Goal: Task Accomplishment & Management: Manage account settings

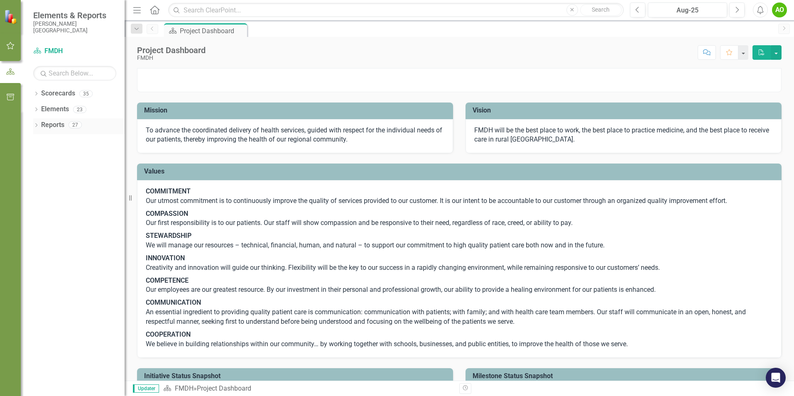
click at [78, 127] on div "27" at bounding box center [74, 125] width 13 height 7
click at [36, 127] on icon "Dropdown" at bounding box center [36, 126] width 6 height 5
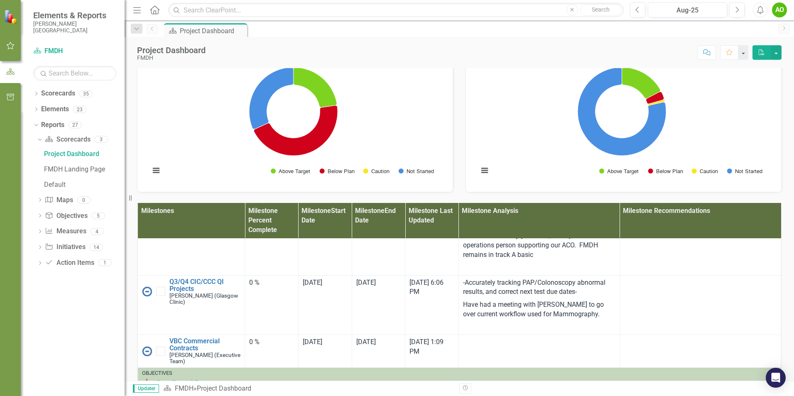
scroll to position [249, 0]
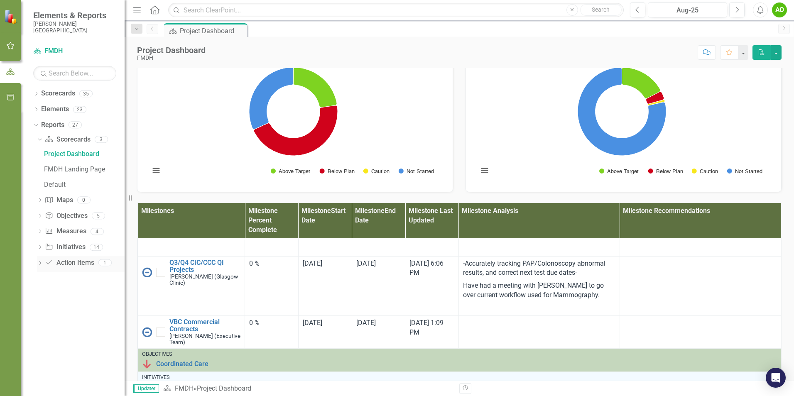
click at [41, 263] on icon at bounding box center [40, 263] width 2 height 4
click at [59, 232] on div "Action Items" at bounding box center [84, 232] width 81 height 7
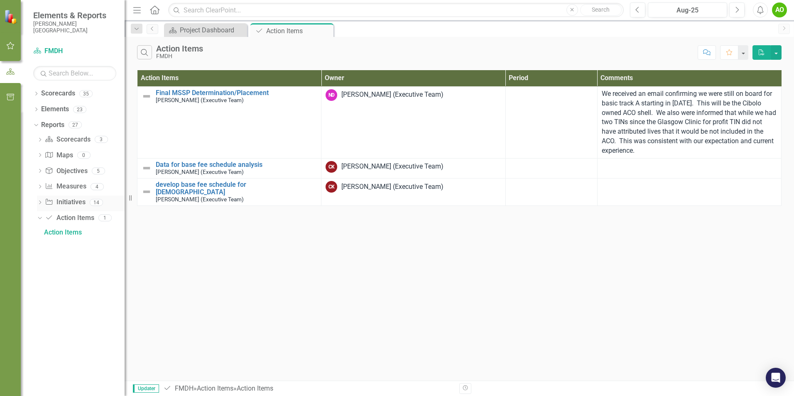
click at [42, 204] on icon "Dropdown" at bounding box center [40, 203] width 6 height 5
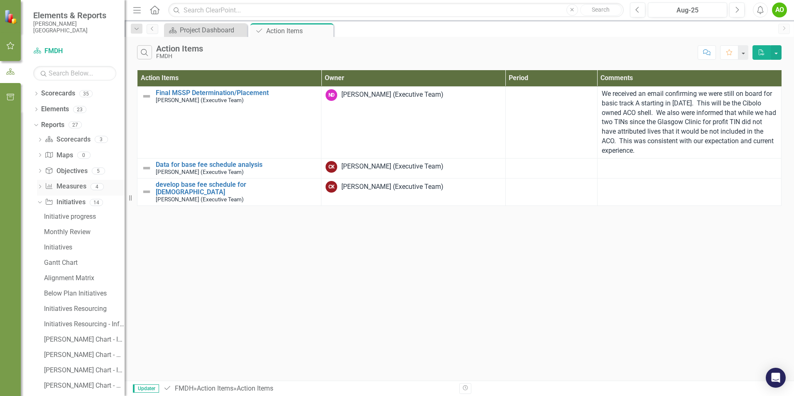
click at [39, 185] on div "Dropdown" at bounding box center [40, 187] width 6 height 7
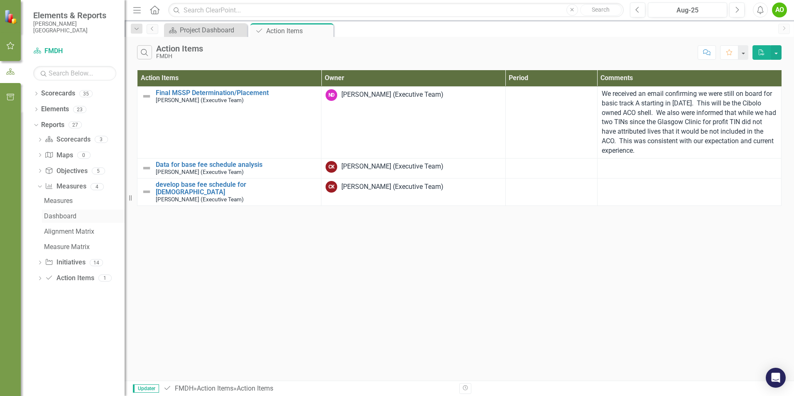
click at [54, 216] on div "Dashboard" at bounding box center [84, 216] width 81 height 7
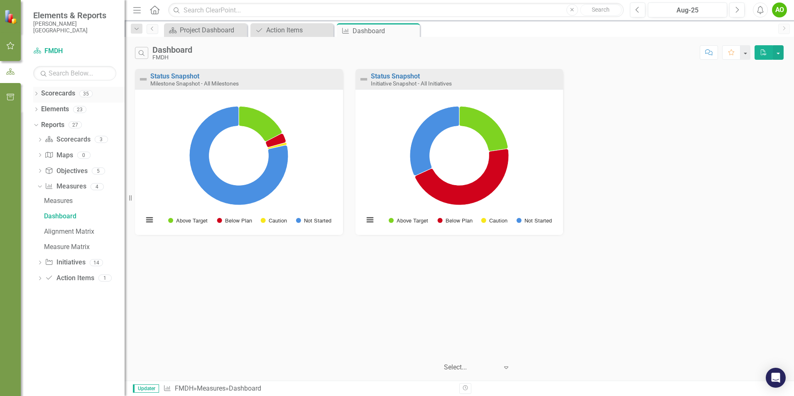
click at [35, 93] on icon "Dropdown" at bounding box center [36, 94] width 6 height 5
click at [8, 46] on icon "button" at bounding box center [11, 45] width 8 height 7
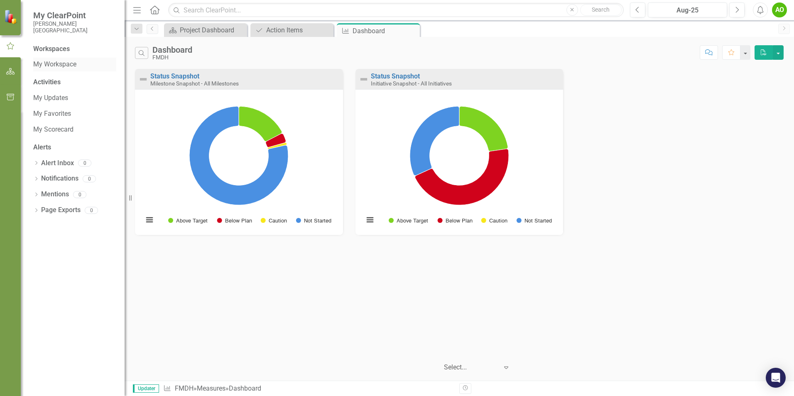
click at [57, 68] on link "My Workspace" at bounding box center [74, 65] width 83 height 10
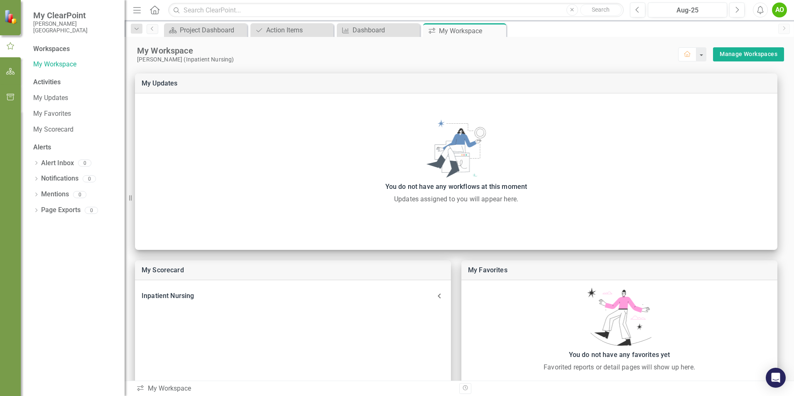
click at [51, 81] on div "Activities" at bounding box center [74, 83] width 83 height 10
click at [46, 49] on div "Workspaces" at bounding box center [51, 49] width 37 height 10
click at [46, 65] on link "My Workspace" at bounding box center [74, 65] width 83 height 10
click at [752, 50] on link "Manage Workspaces" at bounding box center [748, 54] width 58 height 10
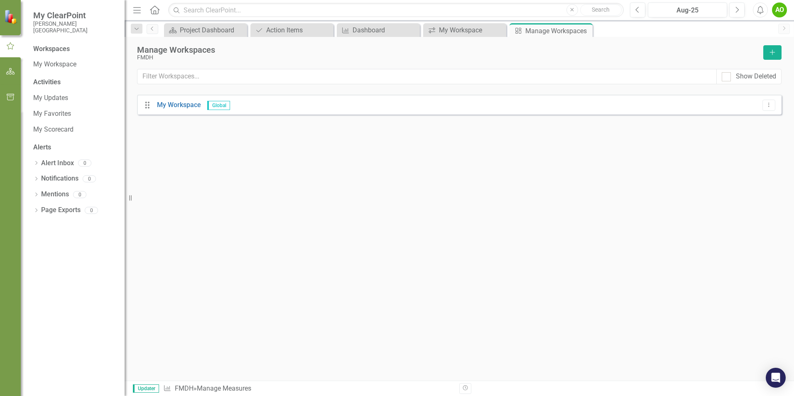
click at [56, 82] on div "Activities" at bounding box center [74, 83] width 83 height 10
click at [57, 65] on link "My Workspace" at bounding box center [74, 65] width 83 height 10
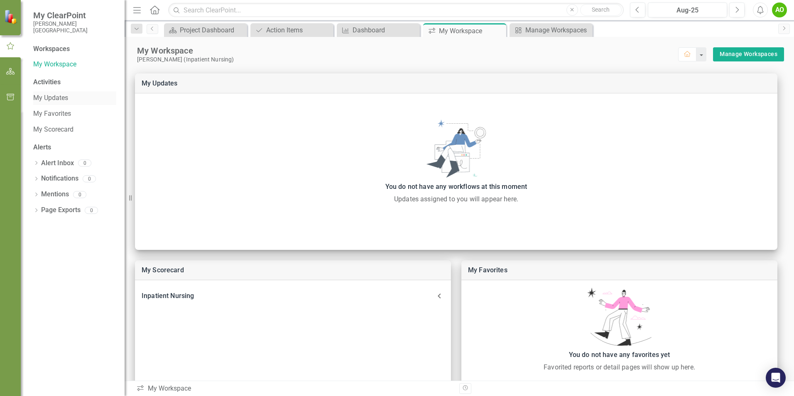
click at [55, 101] on link "My Updates" at bounding box center [74, 98] width 83 height 10
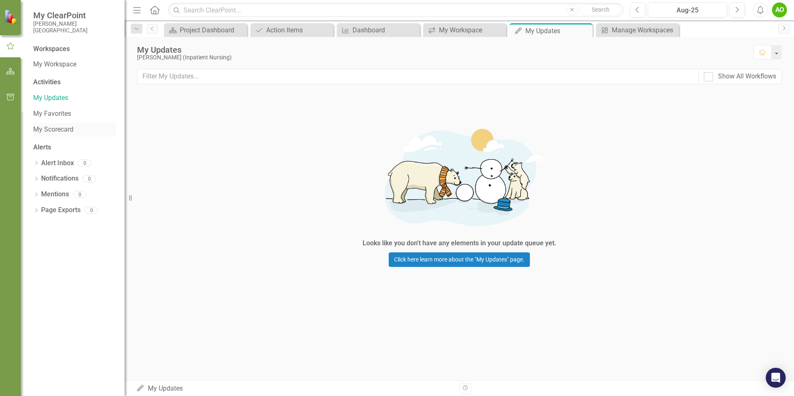
click at [56, 126] on link "My Scorecard" at bounding box center [74, 130] width 83 height 10
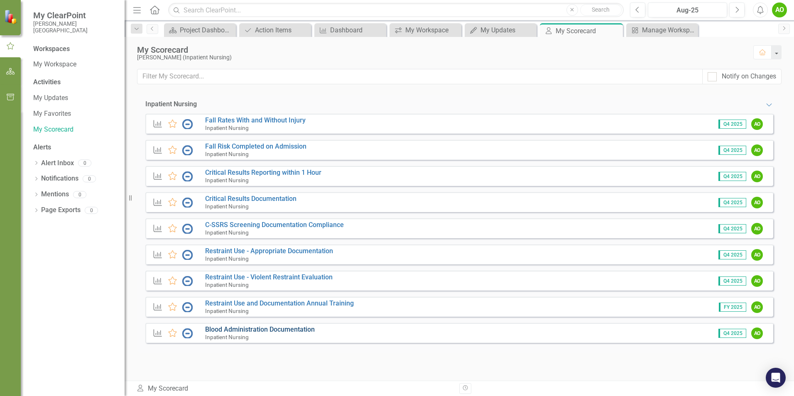
click at [305, 329] on link "Blood Administration Documentation" at bounding box center [260, 329] width 110 height 8
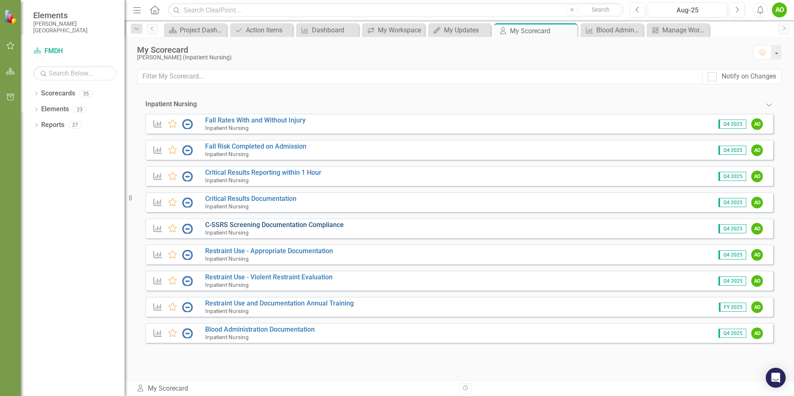
click at [276, 224] on link "C-SSRS Screening Documentation Compliance" at bounding box center [274, 225] width 139 height 8
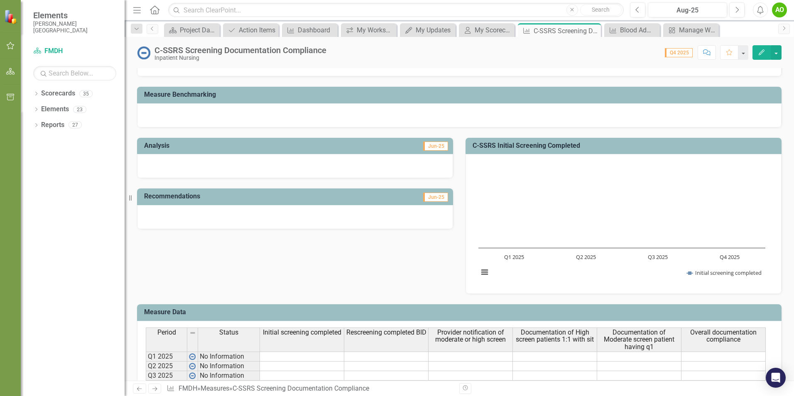
scroll to position [166, 0]
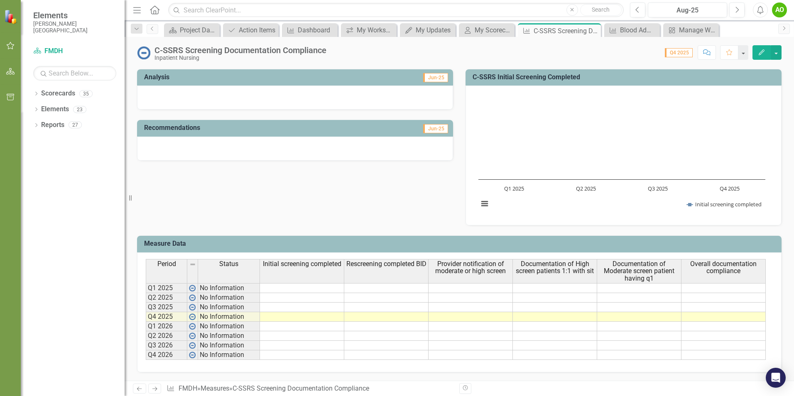
click at [248, 309] on td "No Information" at bounding box center [229, 308] width 62 height 10
click at [248, 316] on td "No Information" at bounding box center [229, 317] width 62 height 10
click at [635, 9] on icon "Previous" at bounding box center [637, 9] width 5 height 7
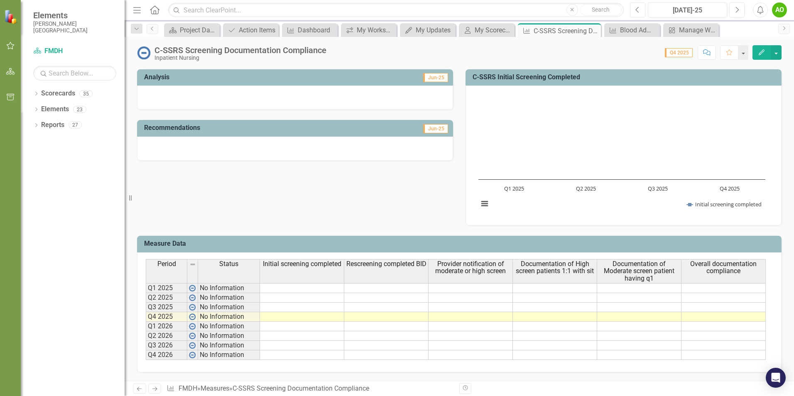
click at [637, 8] on icon "Previous" at bounding box center [637, 9] width 5 height 7
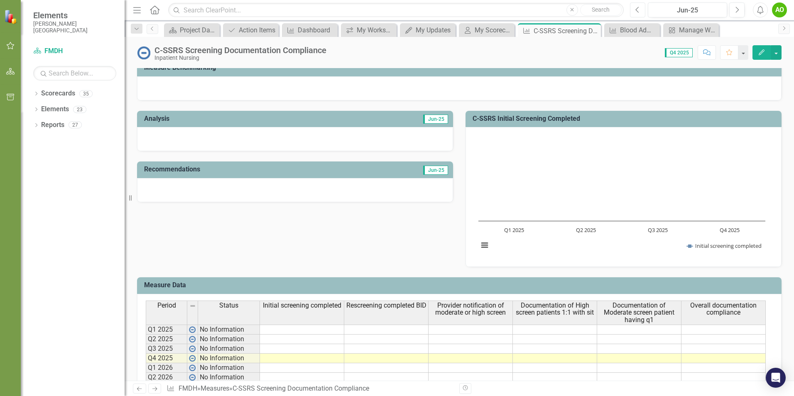
scroll to position [166, 0]
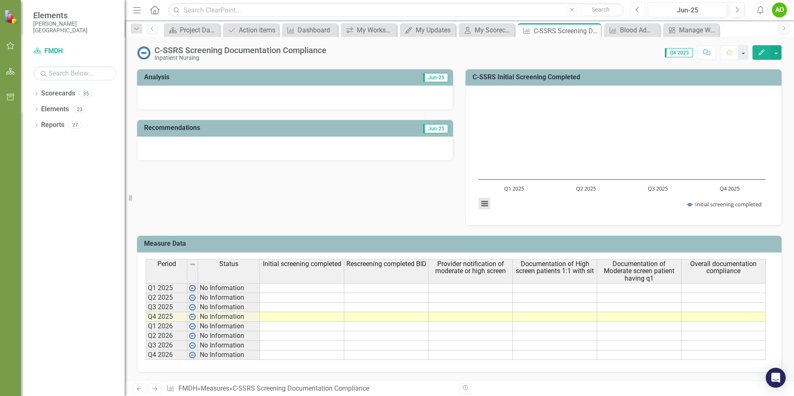
click at [481, 203] on button "View chart menu, Chart" at bounding box center [485, 204] width 12 height 12
click at [402, 194] on div "Analysis Jun-25 Recommendations Jun-25 C-SSRS Initial Screening Completed Chart…" at bounding box center [459, 142] width 657 height 167
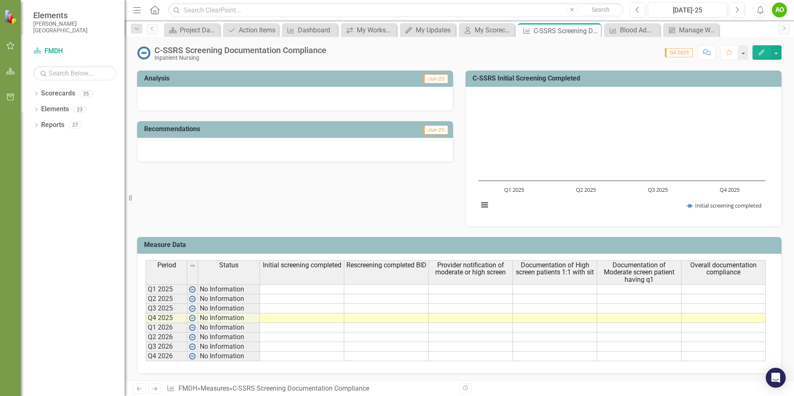
scroll to position [166, 0]
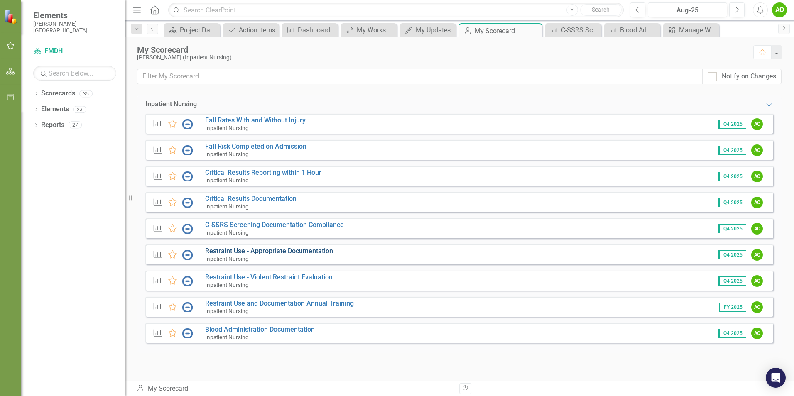
click at [290, 250] on link "Restraint Use - Appropriate Documentation" at bounding box center [269, 251] width 128 height 8
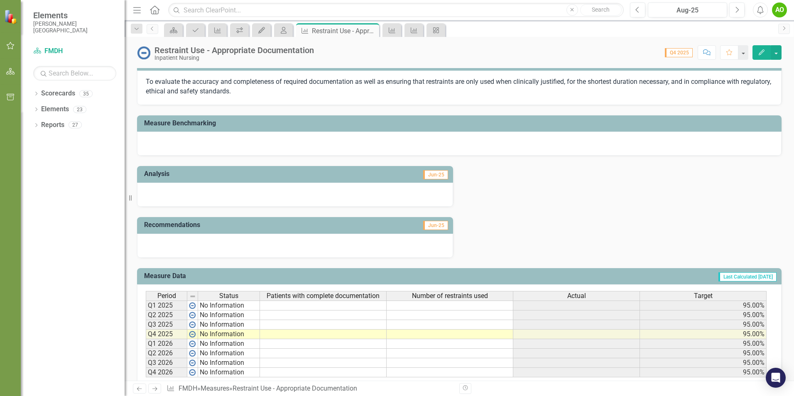
scroll to position [96, 0]
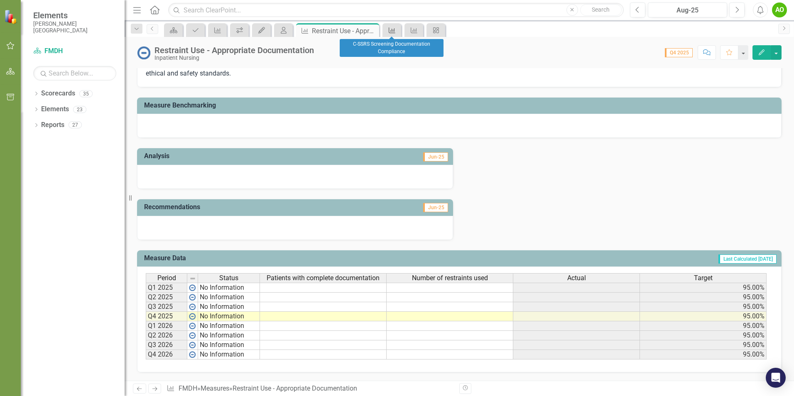
click at [388, 28] on icon "Measure" at bounding box center [392, 30] width 8 height 7
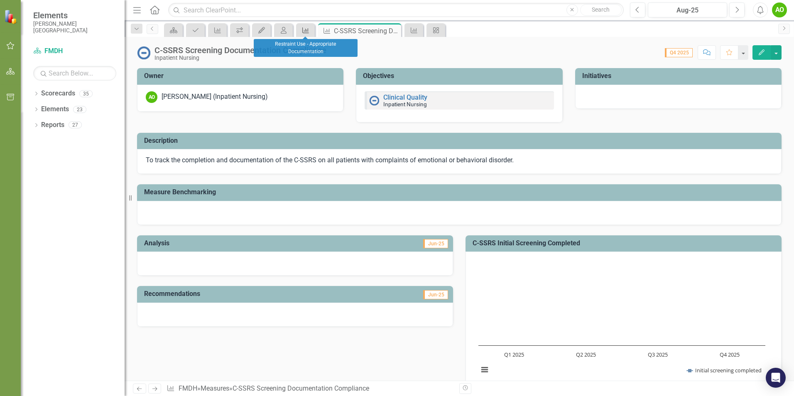
click at [306, 34] on div "Measure" at bounding box center [304, 30] width 12 height 10
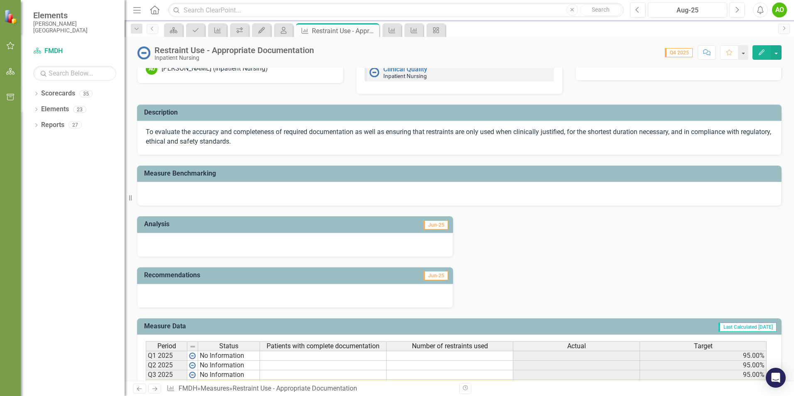
scroll to position [42, 0]
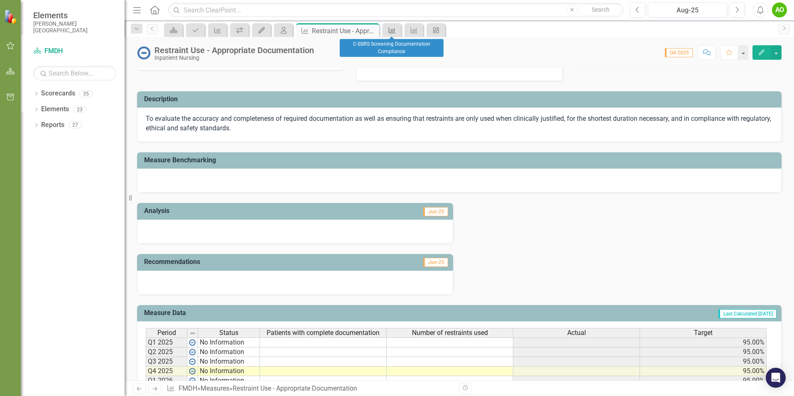
click at [390, 33] on icon at bounding box center [392, 30] width 7 height 6
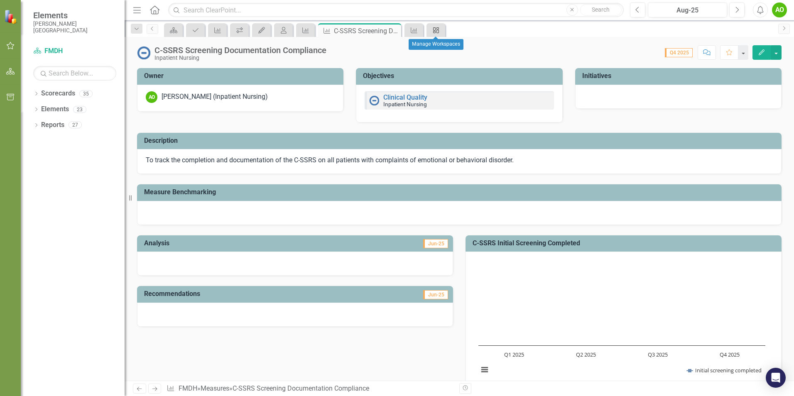
click at [438, 32] on icon "icon.manageWorkspaces" at bounding box center [436, 30] width 8 height 7
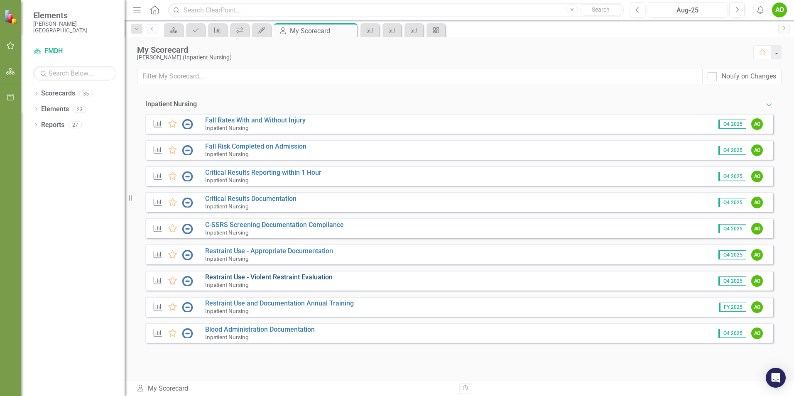
click at [259, 278] on link "Restraint Use - Violent Restraint Evaluation" at bounding box center [268, 277] width 127 height 8
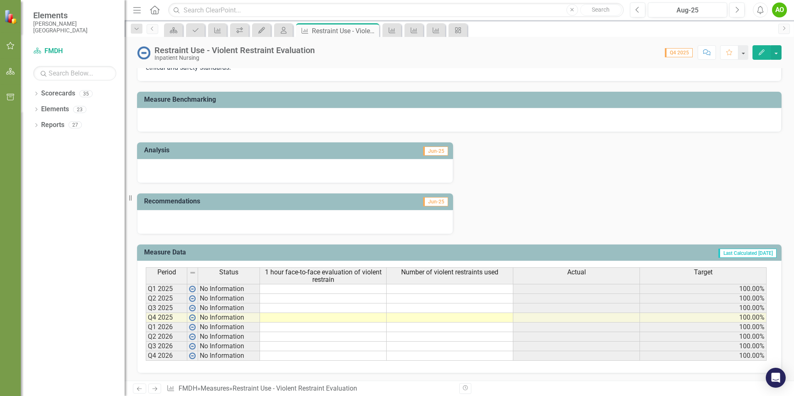
scroll to position [103, 0]
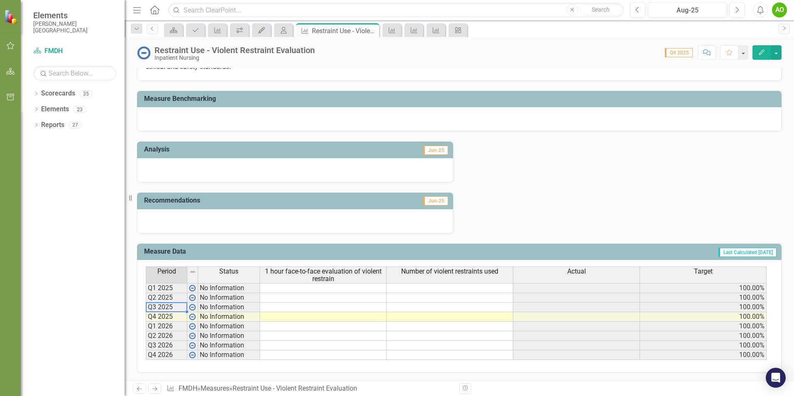
click at [161, 305] on td "Q3 2025" at bounding box center [167, 308] width 42 height 10
click at [232, 309] on td "No Information" at bounding box center [229, 308] width 62 height 10
click at [173, 297] on td "Q2 2025" at bounding box center [167, 298] width 42 height 10
click at [216, 297] on td "No Information" at bounding box center [229, 298] width 62 height 10
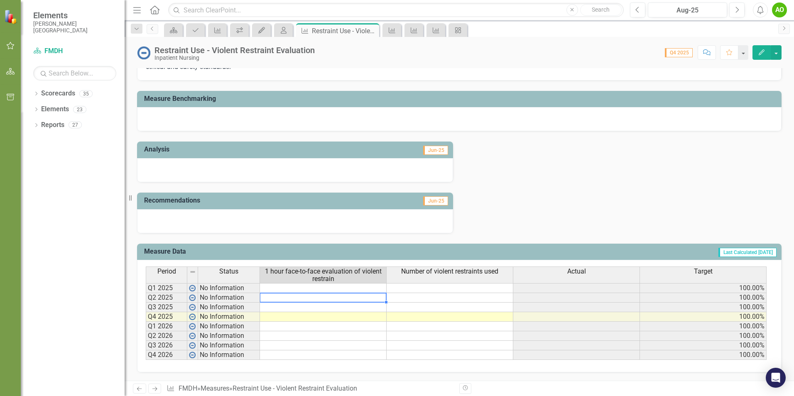
click at [280, 297] on td at bounding box center [323, 298] width 127 height 10
click at [192, 297] on img at bounding box center [192, 297] width 7 height 7
click at [215, 296] on td "No Information" at bounding box center [229, 298] width 62 height 10
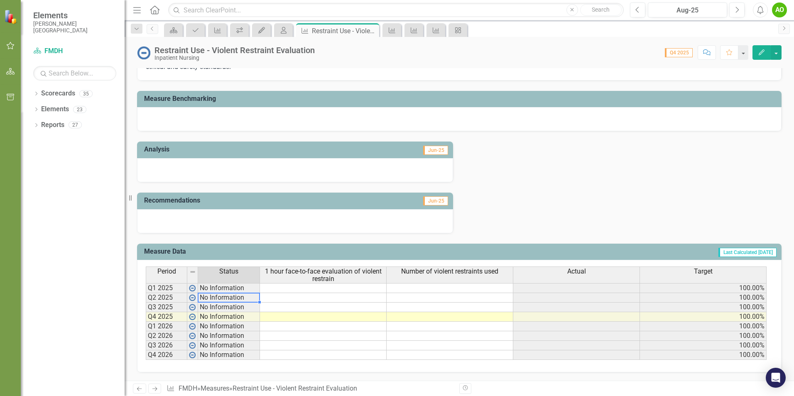
click at [281, 298] on td at bounding box center [323, 298] width 127 height 10
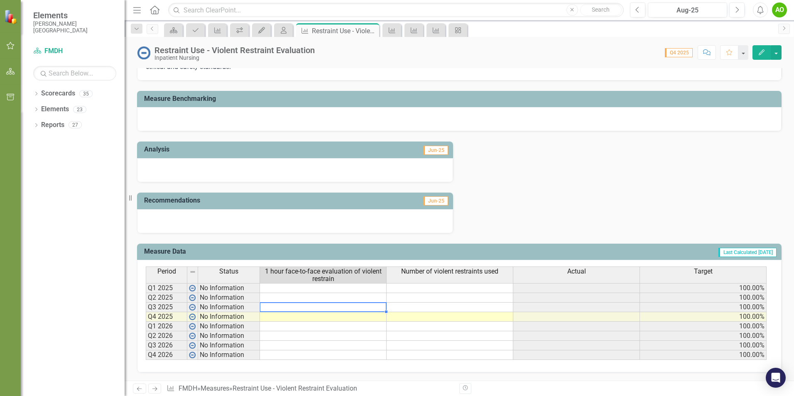
click at [319, 309] on td at bounding box center [323, 308] width 127 height 10
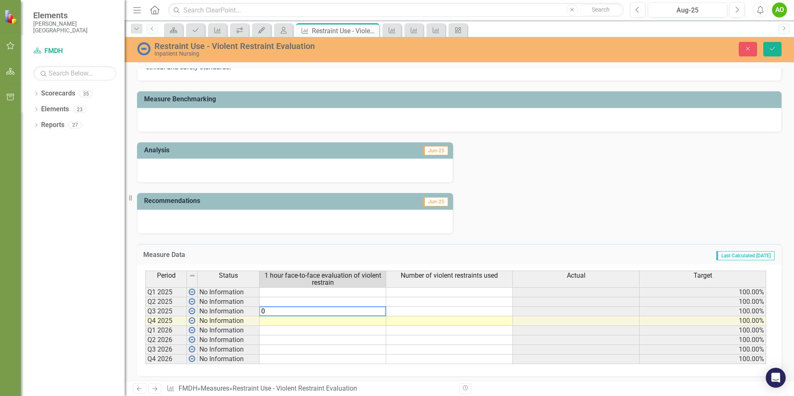
type textarea "0"
click at [409, 309] on td at bounding box center [449, 312] width 127 height 10
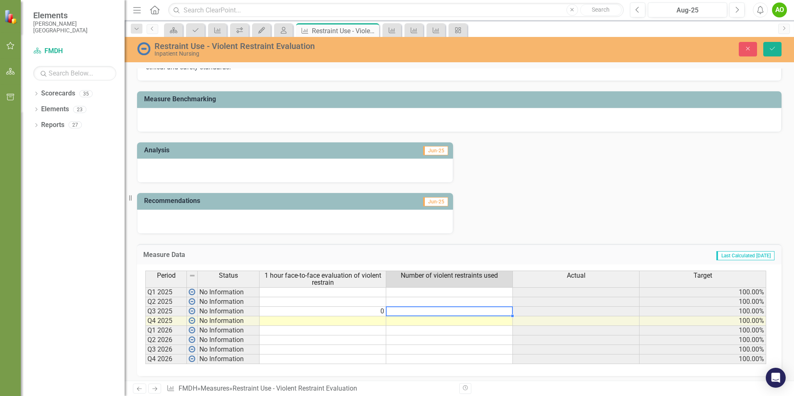
type textarea "0"
click at [377, 312] on td "0" at bounding box center [322, 312] width 127 height 10
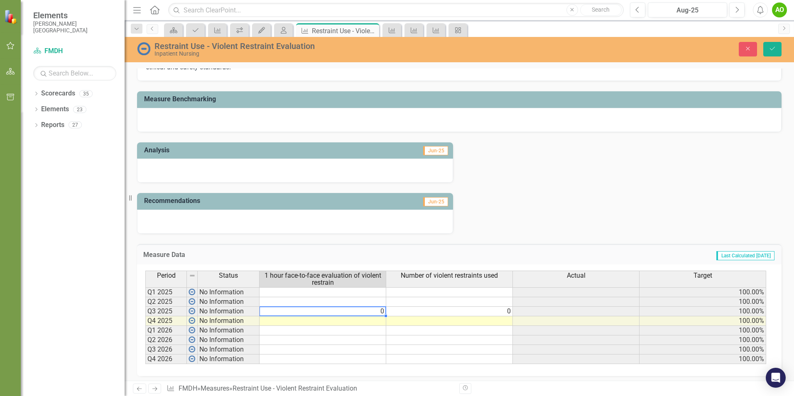
click at [377, 312] on td "0" at bounding box center [322, 312] width 127 height 10
type textarea "0"
click at [377, 311] on textarea "0" at bounding box center [322, 311] width 127 height 10
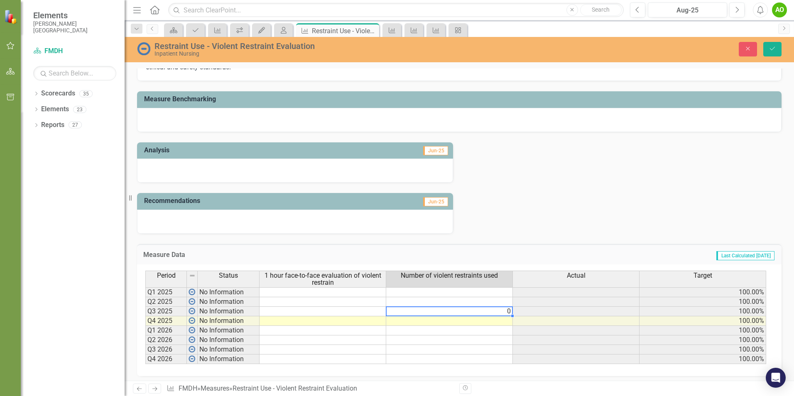
click at [509, 313] on td "0" at bounding box center [449, 312] width 127 height 10
type textarea "0"
click at [361, 301] on td at bounding box center [322, 302] width 127 height 10
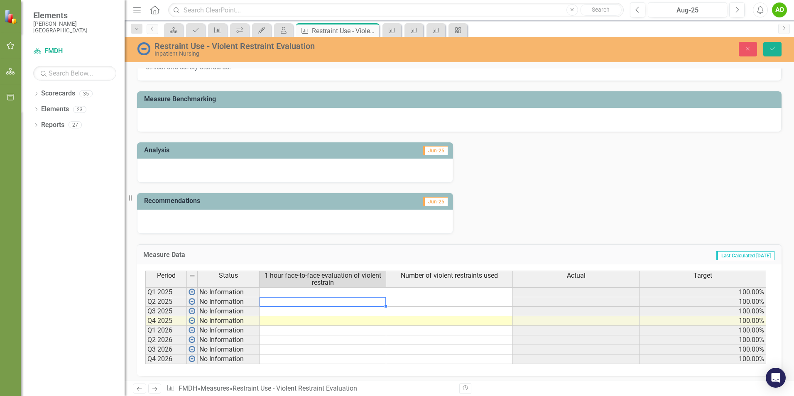
type textarea "0"
click at [472, 302] on td at bounding box center [449, 302] width 127 height 10
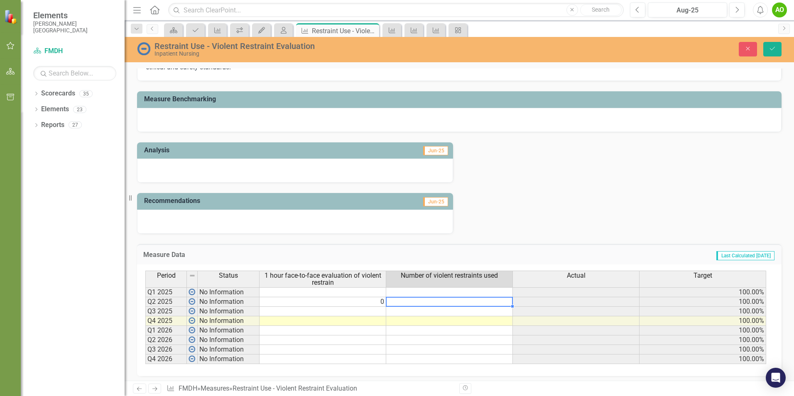
type textarea "0"
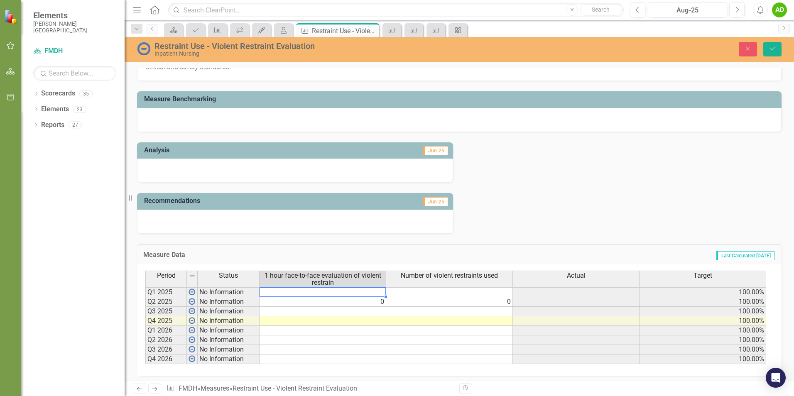
click at [373, 293] on td at bounding box center [322, 292] width 127 height 10
click at [484, 296] on td at bounding box center [449, 292] width 127 height 10
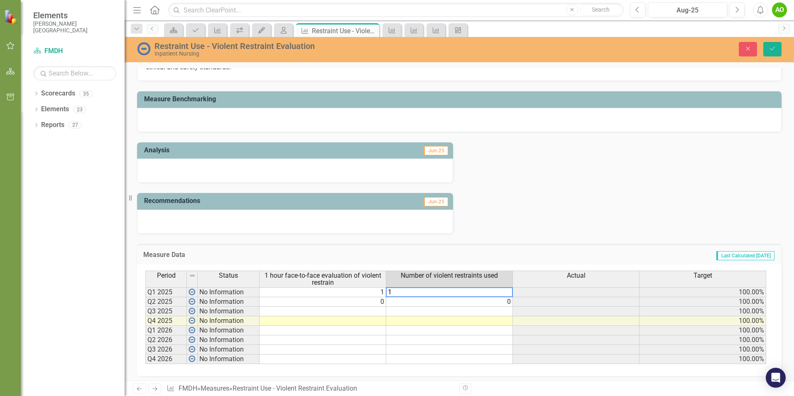
type textarea "0"
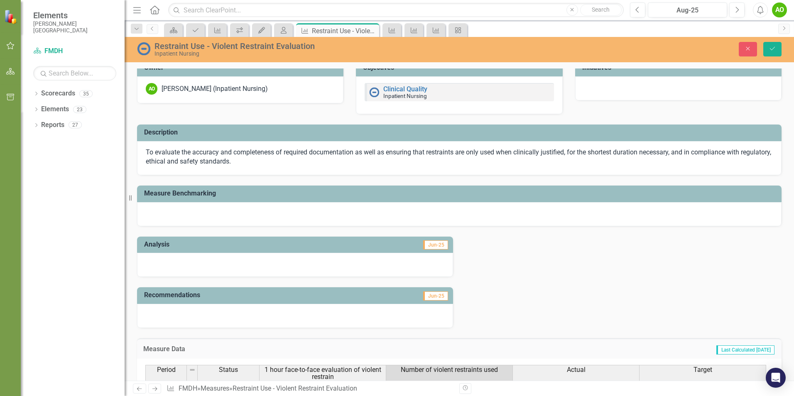
scroll to position [0, 0]
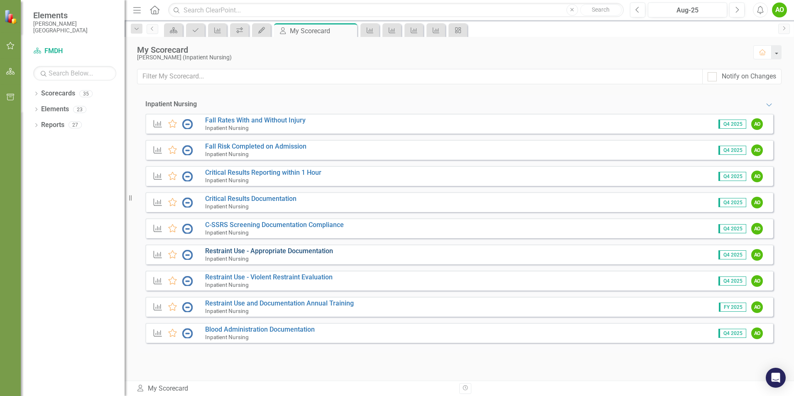
click at [253, 250] on link "Restraint Use - Appropriate Documentation" at bounding box center [269, 251] width 128 height 8
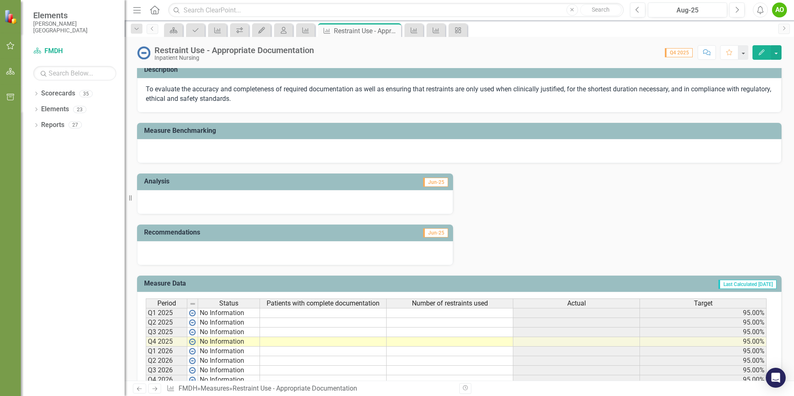
scroll to position [96, 0]
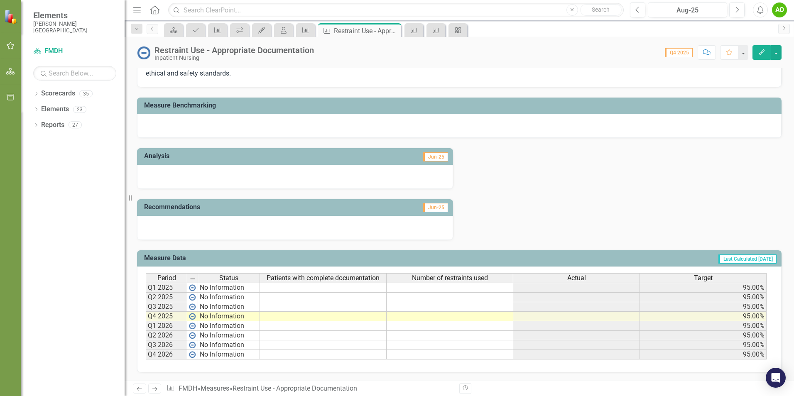
click at [284, 288] on td at bounding box center [323, 288] width 127 height 10
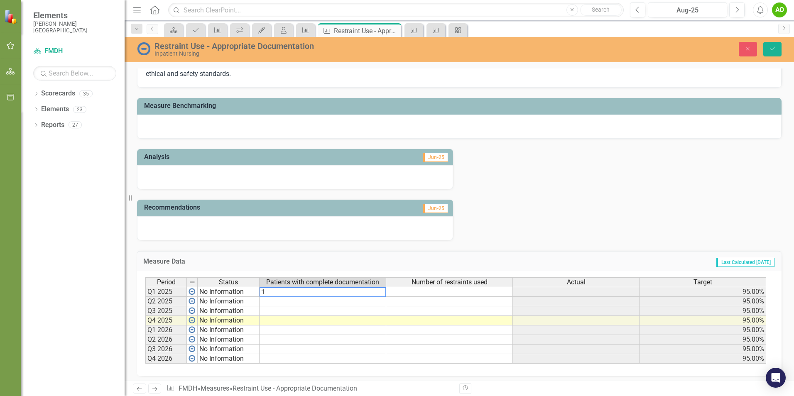
type textarea "1"
click at [409, 292] on td at bounding box center [449, 292] width 127 height 10
type textarea "1"
click at [379, 303] on td at bounding box center [322, 302] width 127 height 10
type textarea "0"
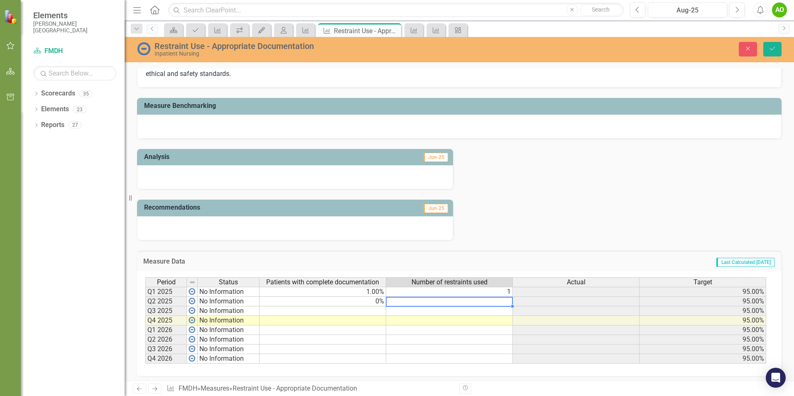
click at [474, 300] on td at bounding box center [449, 302] width 127 height 10
type textarea "0"
click at [377, 288] on div "Period Status Patients with complete documentation Number of restraints used Ac…" at bounding box center [455, 282] width 621 height 11
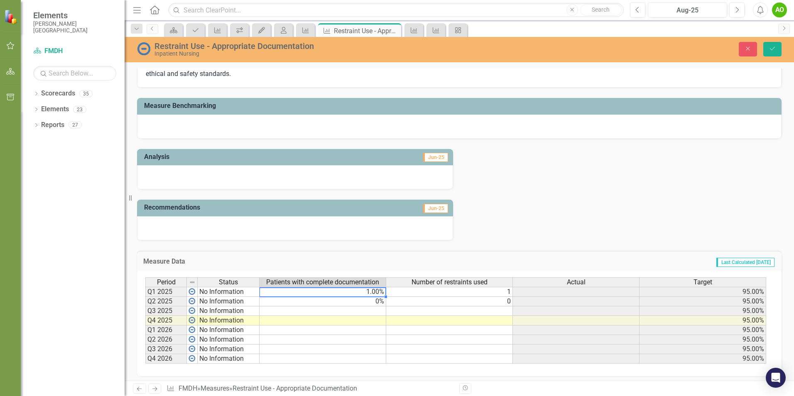
click at [377, 292] on td "1.00%" at bounding box center [322, 292] width 127 height 10
click at [377, 292] on textarea "1" at bounding box center [322, 292] width 127 height 10
click at [370, 293] on td "1.00%" at bounding box center [322, 292] width 127 height 10
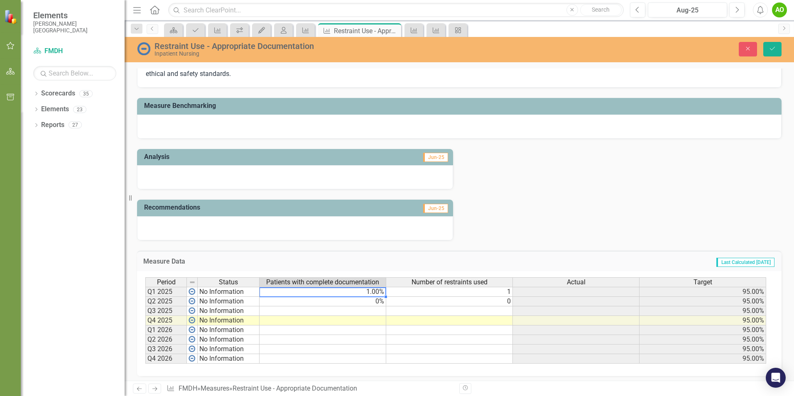
click at [370, 293] on td "1.00%" at bounding box center [322, 292] width 127 height 10
click at [406, 255] on div "Measure Data Last Calculated [DATE]" at bounding box center [459, 261] width 644 height 20
click at [372, 294] on td "100.00%" at bounding box center [322, 292] width 127 height 10
type textarea "0"
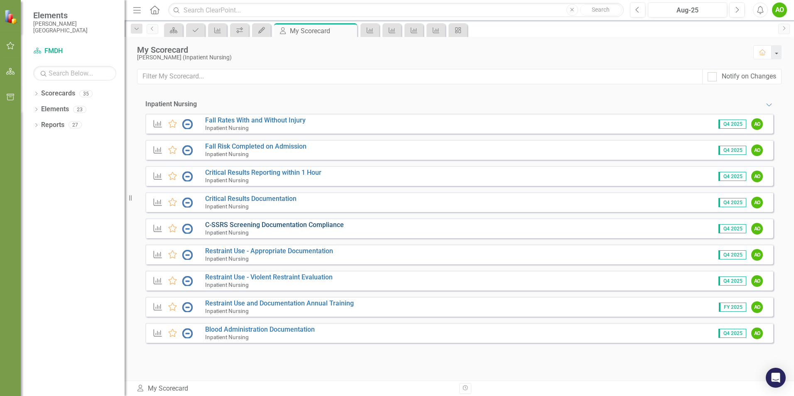
click at [257, 224] on link "C-SSRS Screening Documentation Compliance" at bounding box center [274, 225] width 139 height 8
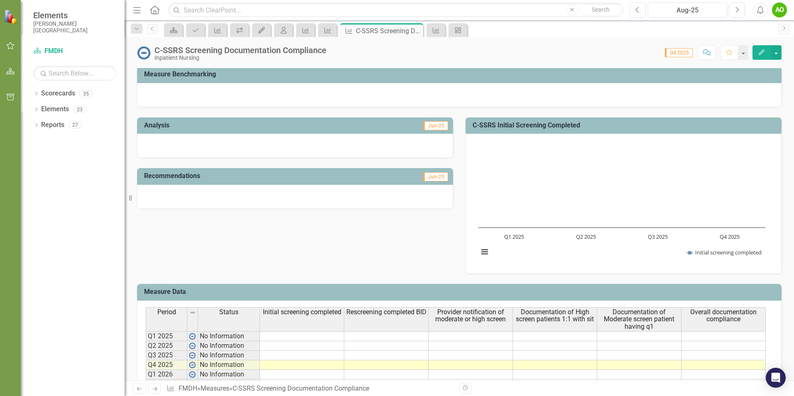
scroll to position [166, 0]
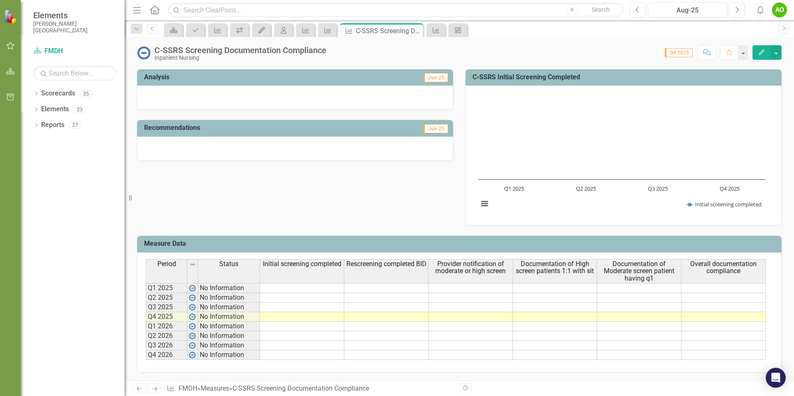
click at [332, 291] on td at bounding box center [302, 288] width 84 height 10
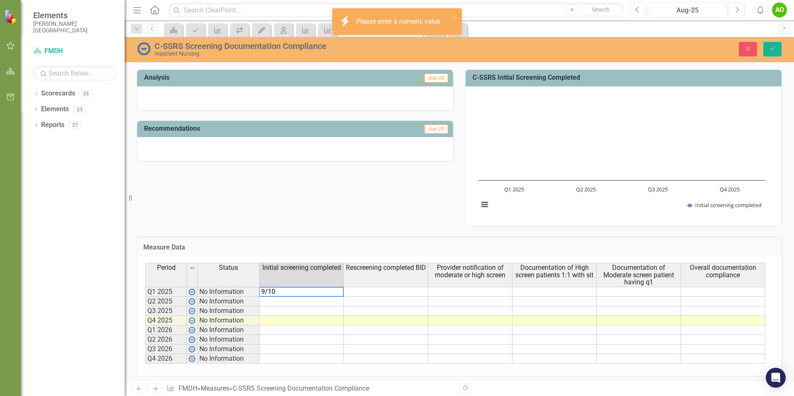
click at [392, 292] on td at bounding box center [386, 292] width 84 height 10
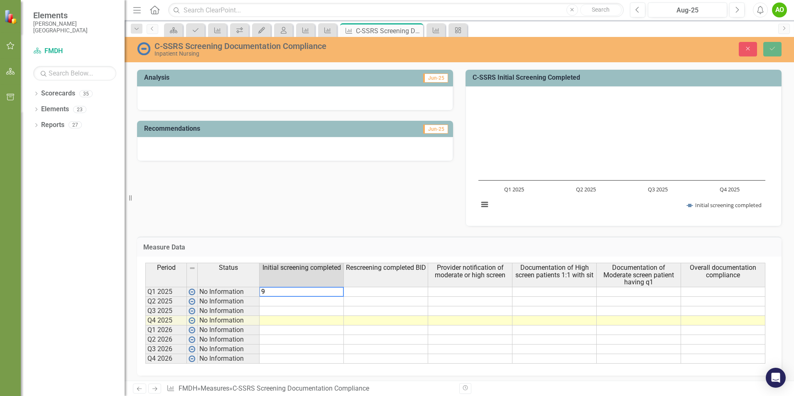
type textarea "9"
click at [355, 289] on td at bounding box center [386, 292] width 84 height 10
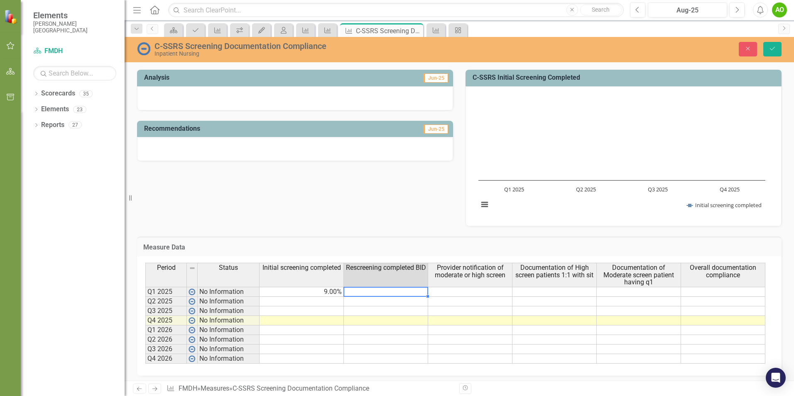
type textarea "9"
click at [333, 294] on td "9.00%" at bounding box center [301, 292] width 84 height 10
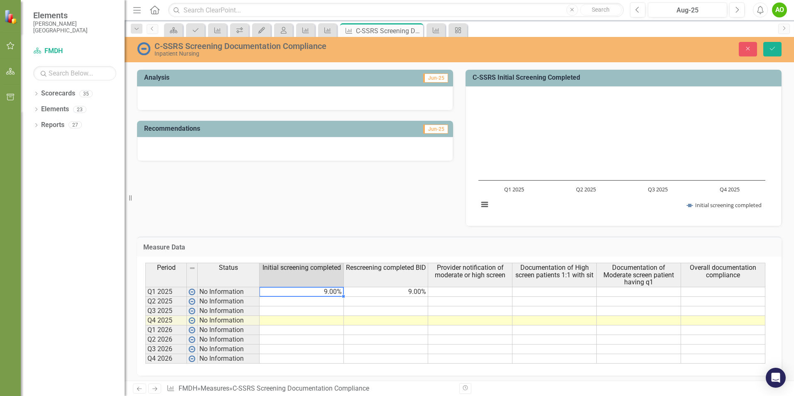
click at [333, 294] on td "9.00%" at bounding box center [301, 292] width 84 height 10
type textarea "9"
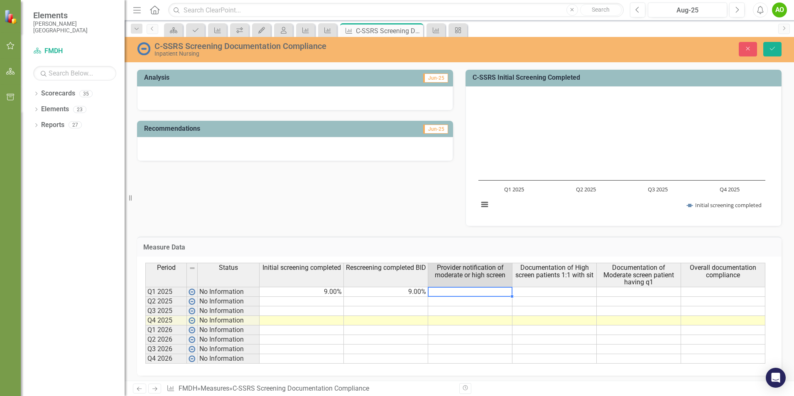
click at [504, 292] on td at bounding box center [470, 292] width 84 height 10
click at [562, 293] on td at bounding box center [554, 292] width 84 height 10
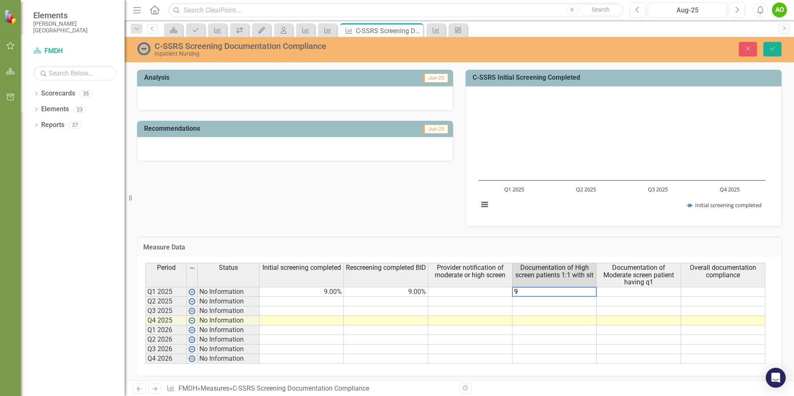
type textarea "9"
click at [754, 294] on td at bounding box center [723, 292] width 84 height 10
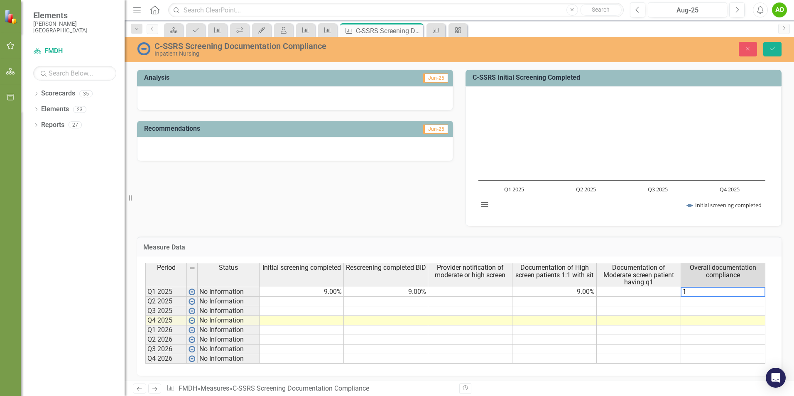
type textarea "10"
click at [461, 294] on td at bounding box center [470, 292] width 84 height 10
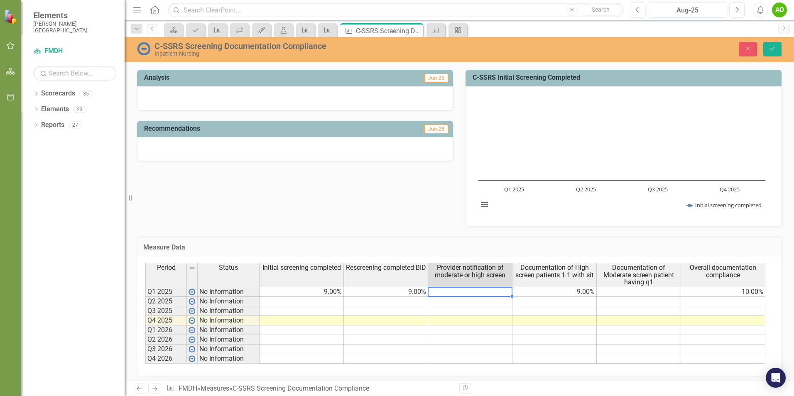
type textarea "9"
click at [507, 291] on td "9.00%" at bounding box center [470, 292] width 84 height 10
type textarea "9"
type textarea "0"
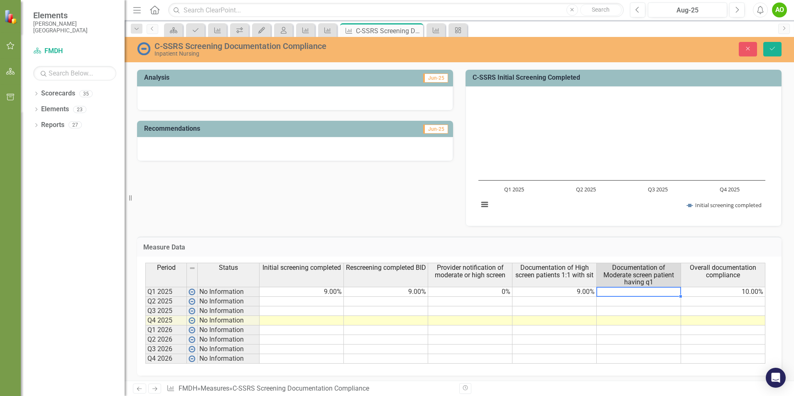
click at [661, 294] on td at bounding box center [639, 292] width 84 height 10
type textarea "0"
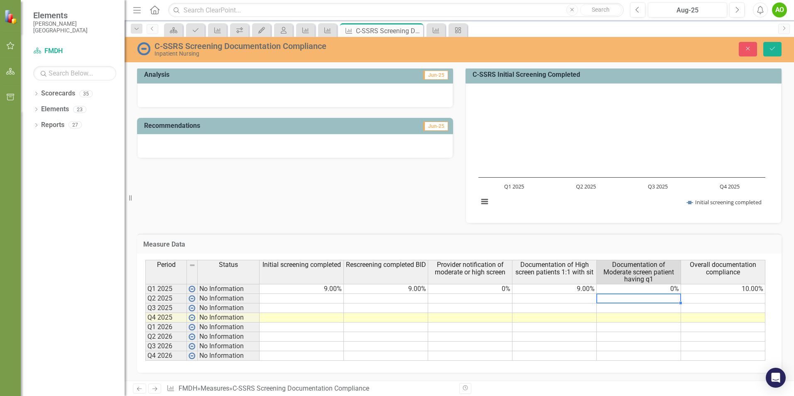
scroll to position [169, 0]
click at [756, 289] on td "10.00%" at bounding box center [723, 289] width 84 height 10
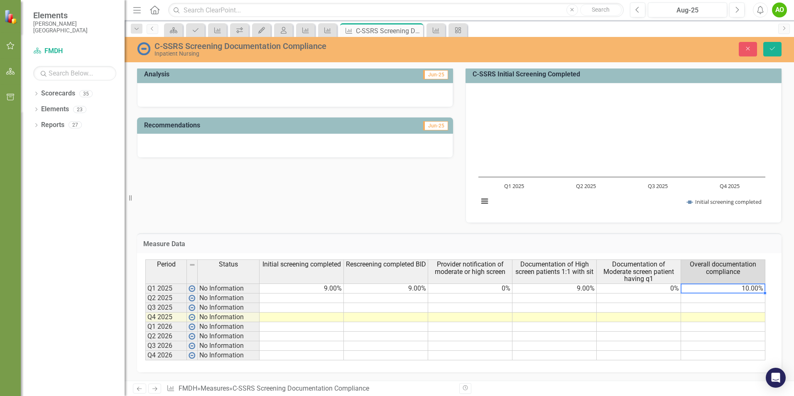
click at [756, 289] on td "10.00%" at bounding box center [723, 289] width 84 height 10
type textarea "12"
click at [752, 287] on td "12.00%" at bounding box center [723, 289] width 84 height 10
click at [752, 287] on textarea "12" at bounding box center [722, 289] width 85 height 10
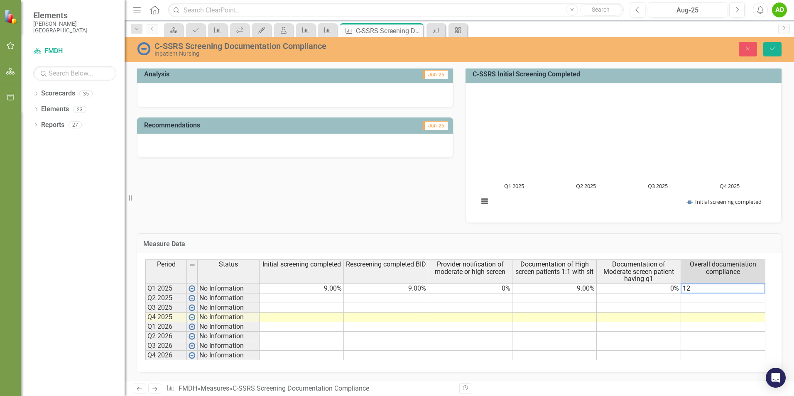
type textarea "9"
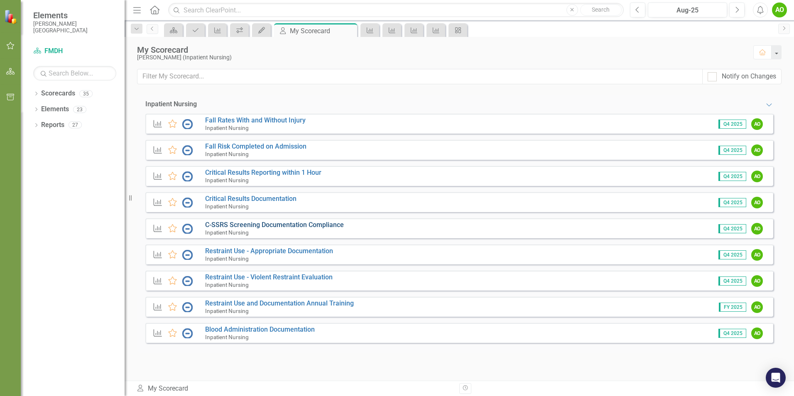
click at [266, 223] on link "C-SSRS Screening Documentation Compliance" at bounding box center [274, 225] width 139 height 8
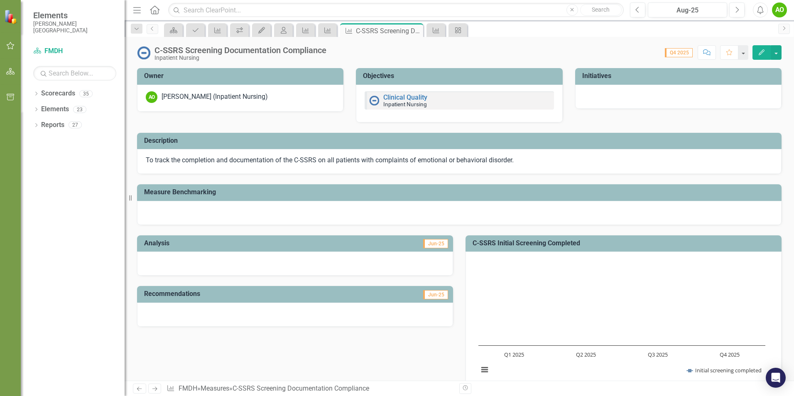
click at [680, 51] on span "Q4 2025" at bounding box center [679, 52] width 28 height 9
click at [778, 51] on button "button" at bounding box center [775, 52] width 11 height 15
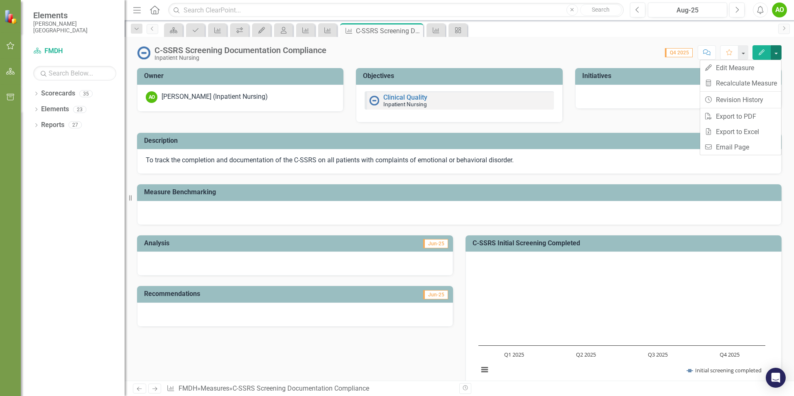
click at [778, 51] on button "button" at bounding box center [775, 52] width 11 height 15
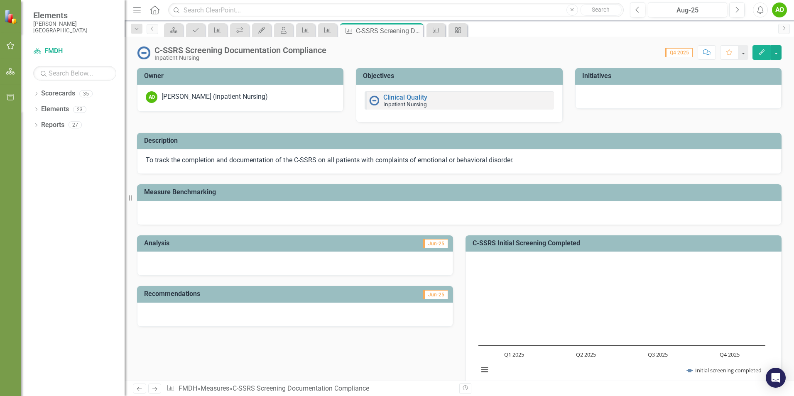
click at [449, 98] on div "Clinical Quality Inpatient Nursing" at bounding box center [458, 100] width 189 height 18
click at [682, 52] on span "Q4 2025" at bounding box center [679, 52] width 28 height 9
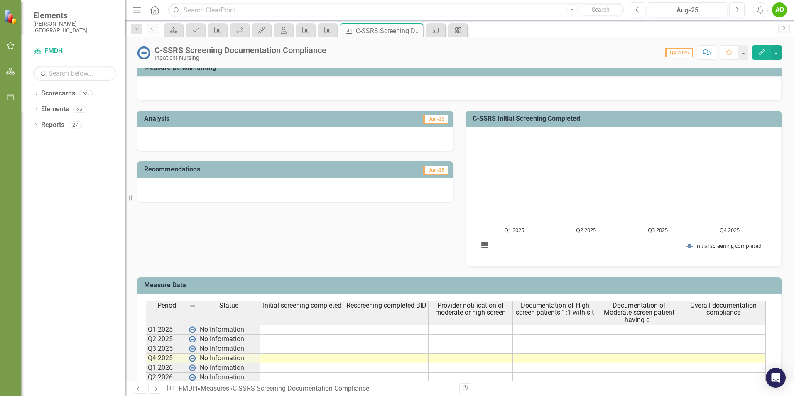
scroll to position [166, 0]
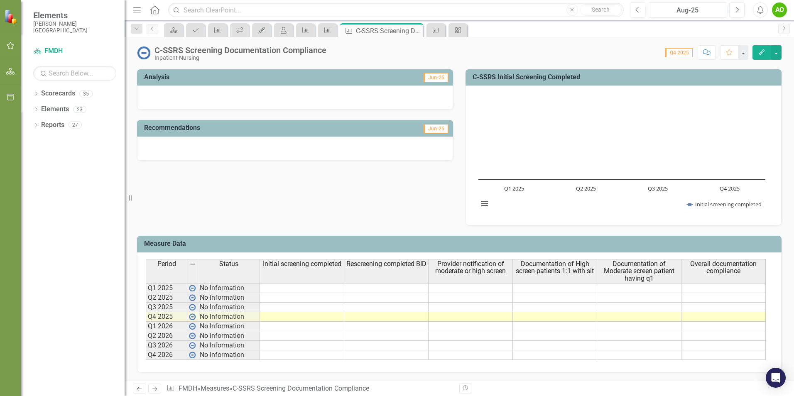
click at [303, 287] on td at bounding box center [302, 288] width 84 height 10
